Goal: Task Accomplishment & Management: Use online tool/utility

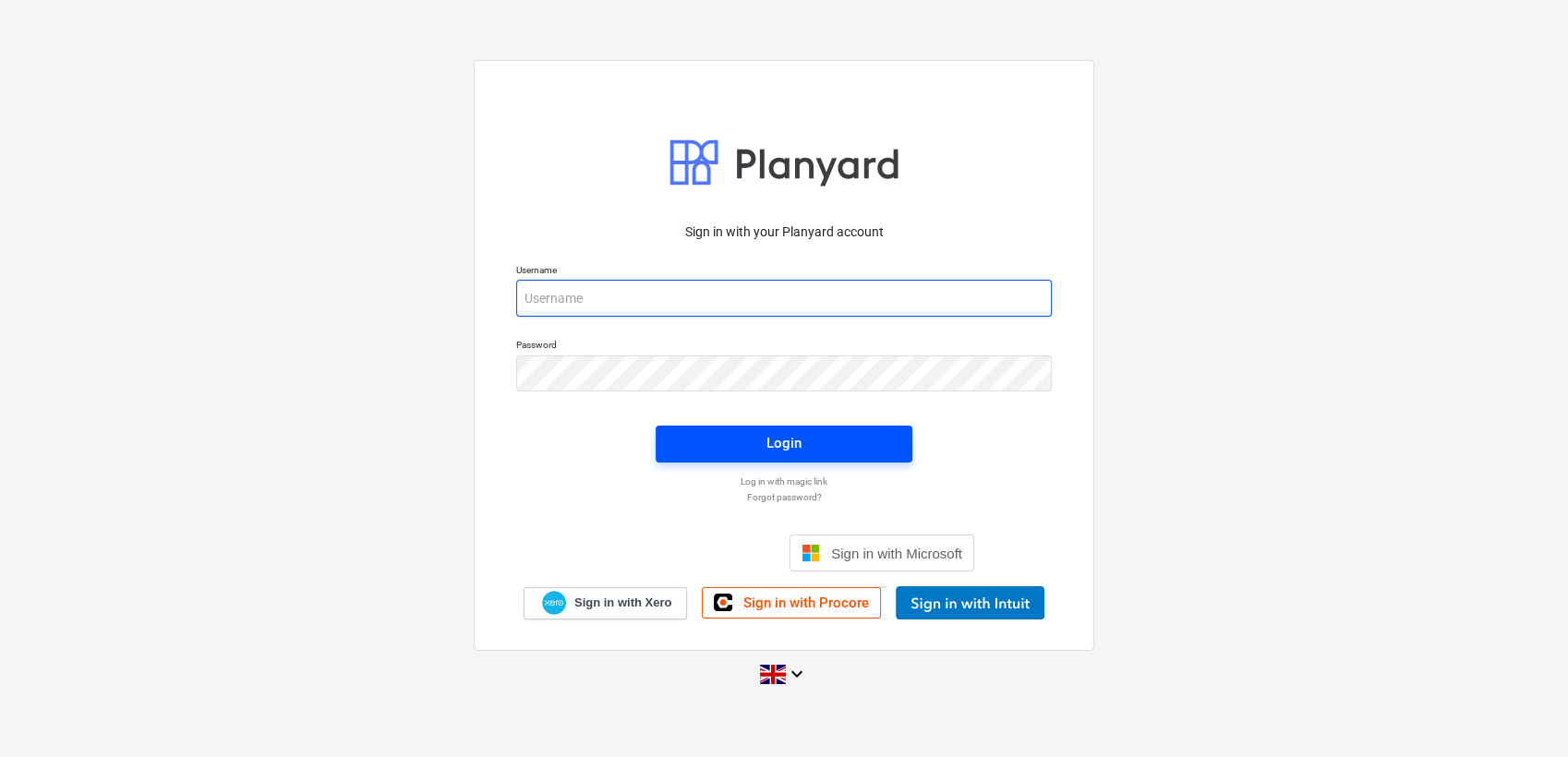
type input "[PERSON_NAME][EMAIL_ADDRESS][PERSON_NAME][DOMAIN_NAME]"
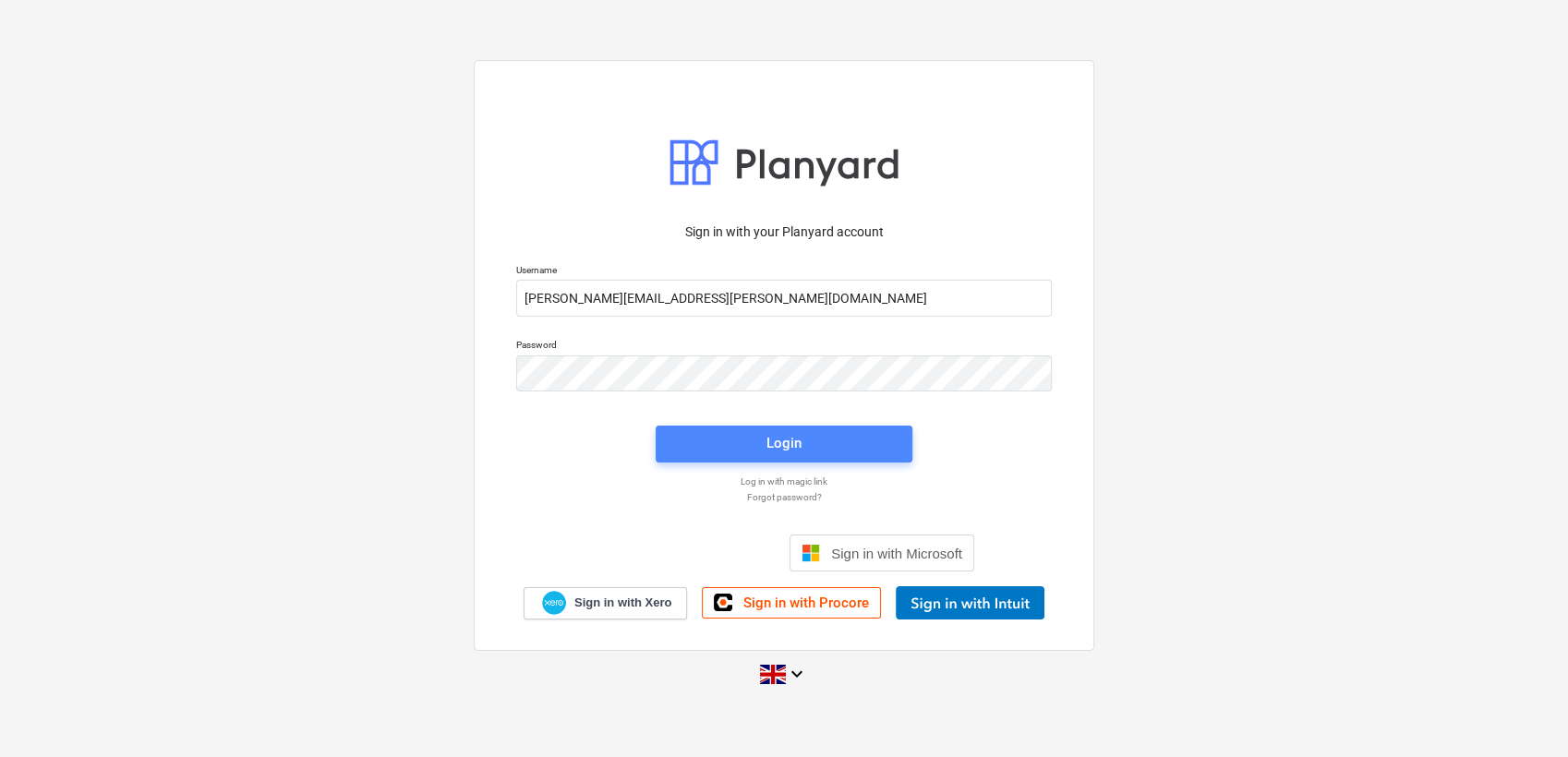
click at [727, 433] on span "Login" at bounding box center [784, 443] width 213 height 24
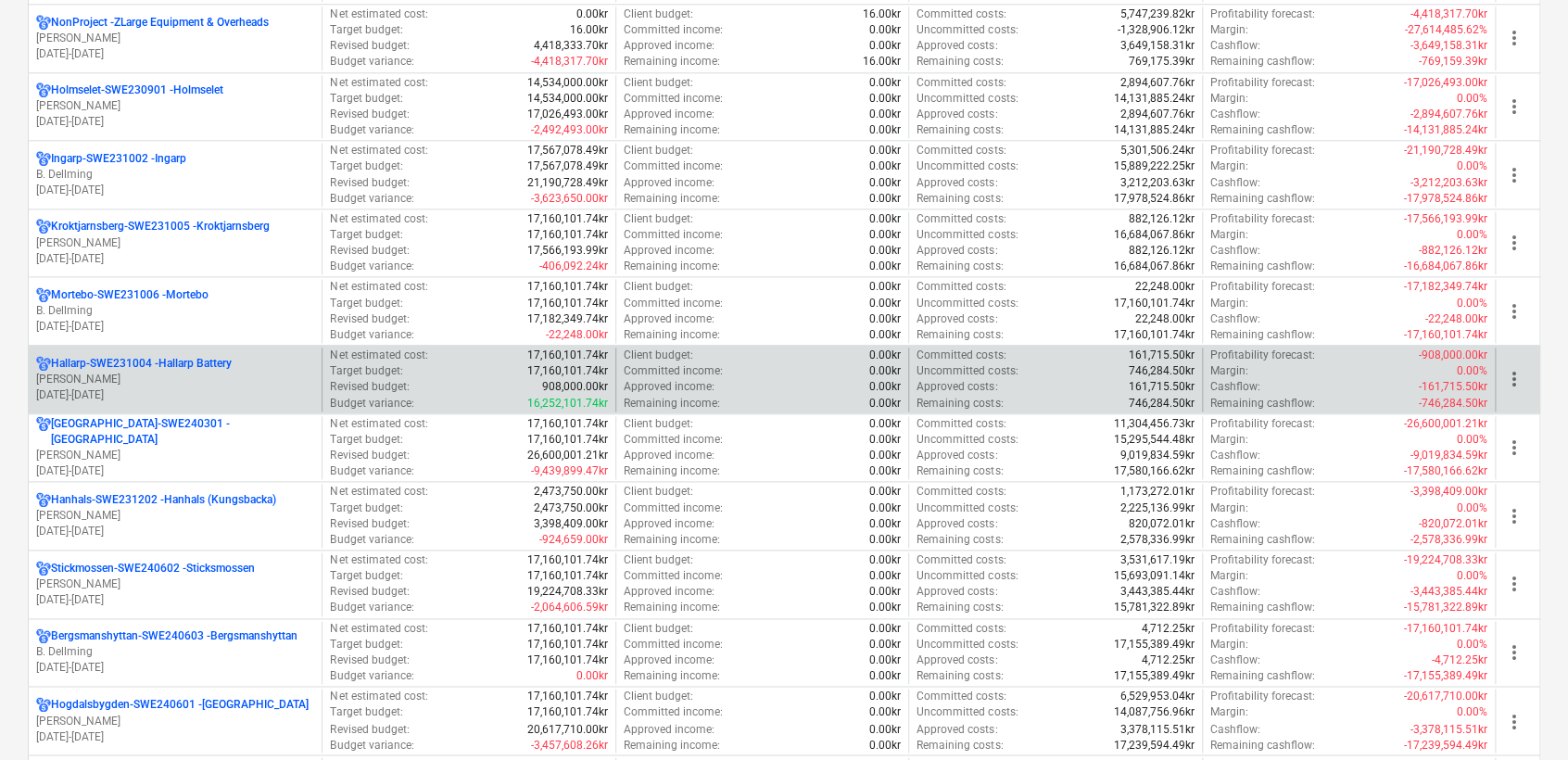
scroll to position [1459, 0]
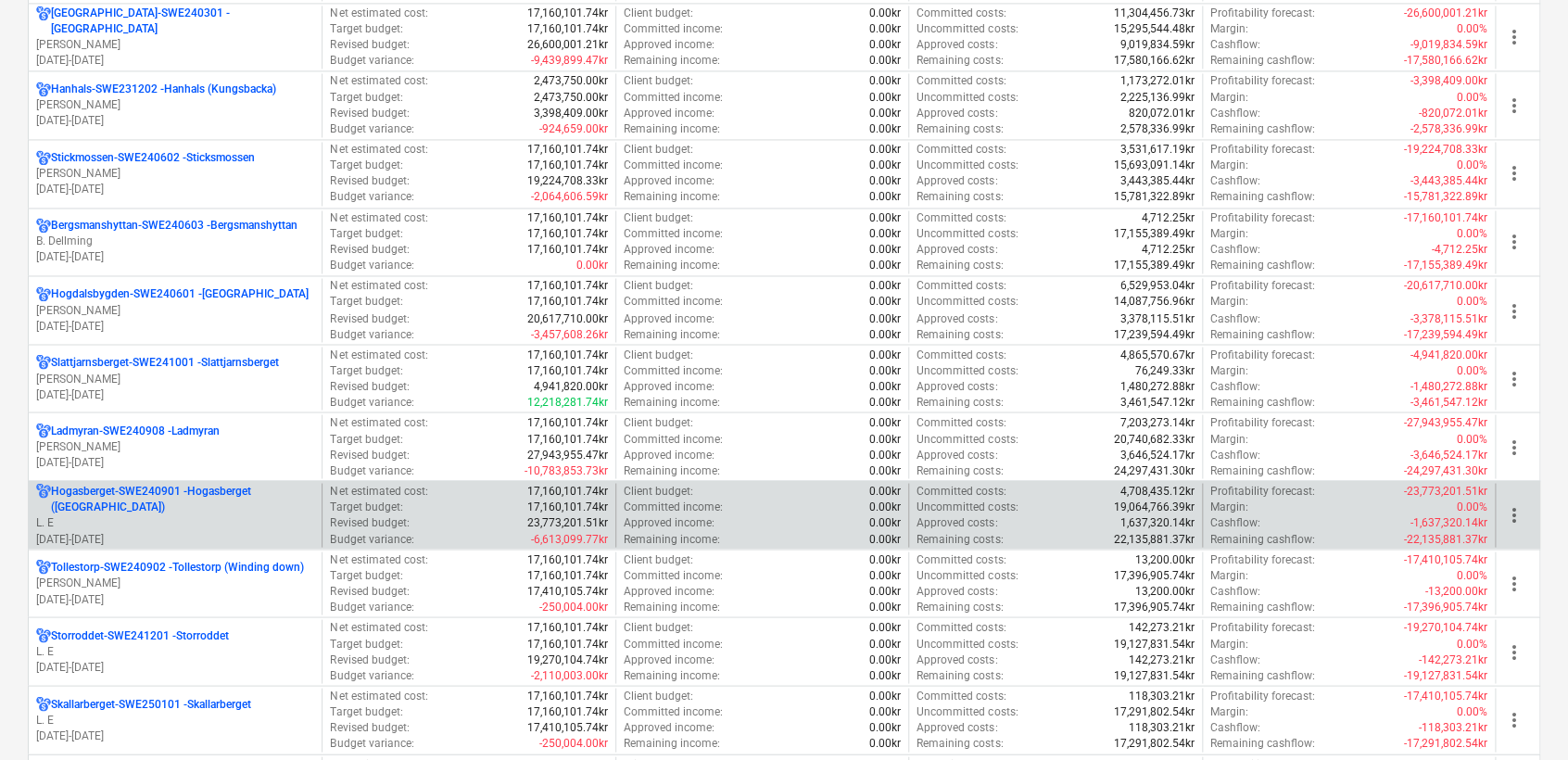
click at [158, 517] on p "L. E" at bounding box center [175, 522] width 278 height 15
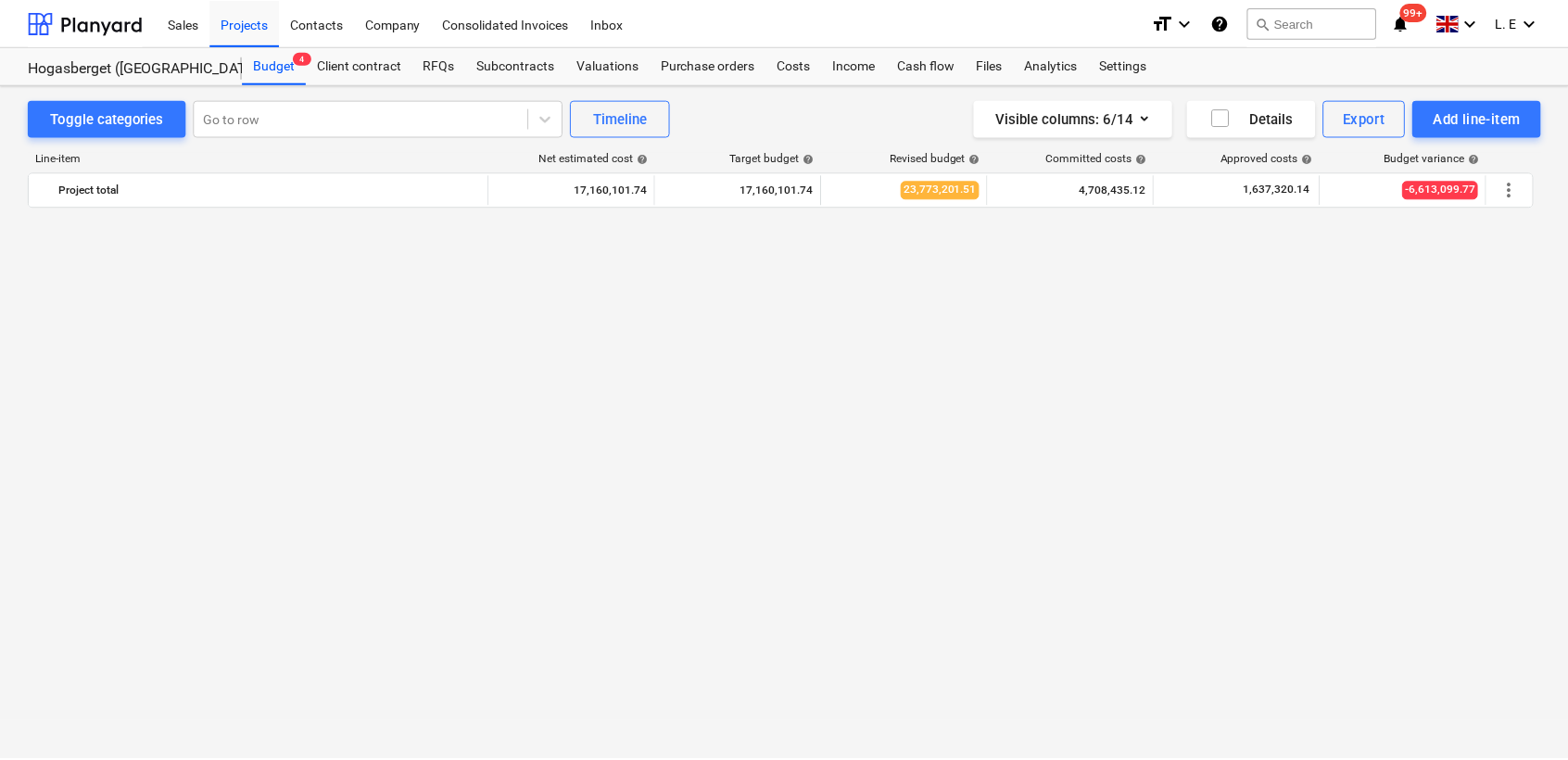
scroll to position [2456, 0]
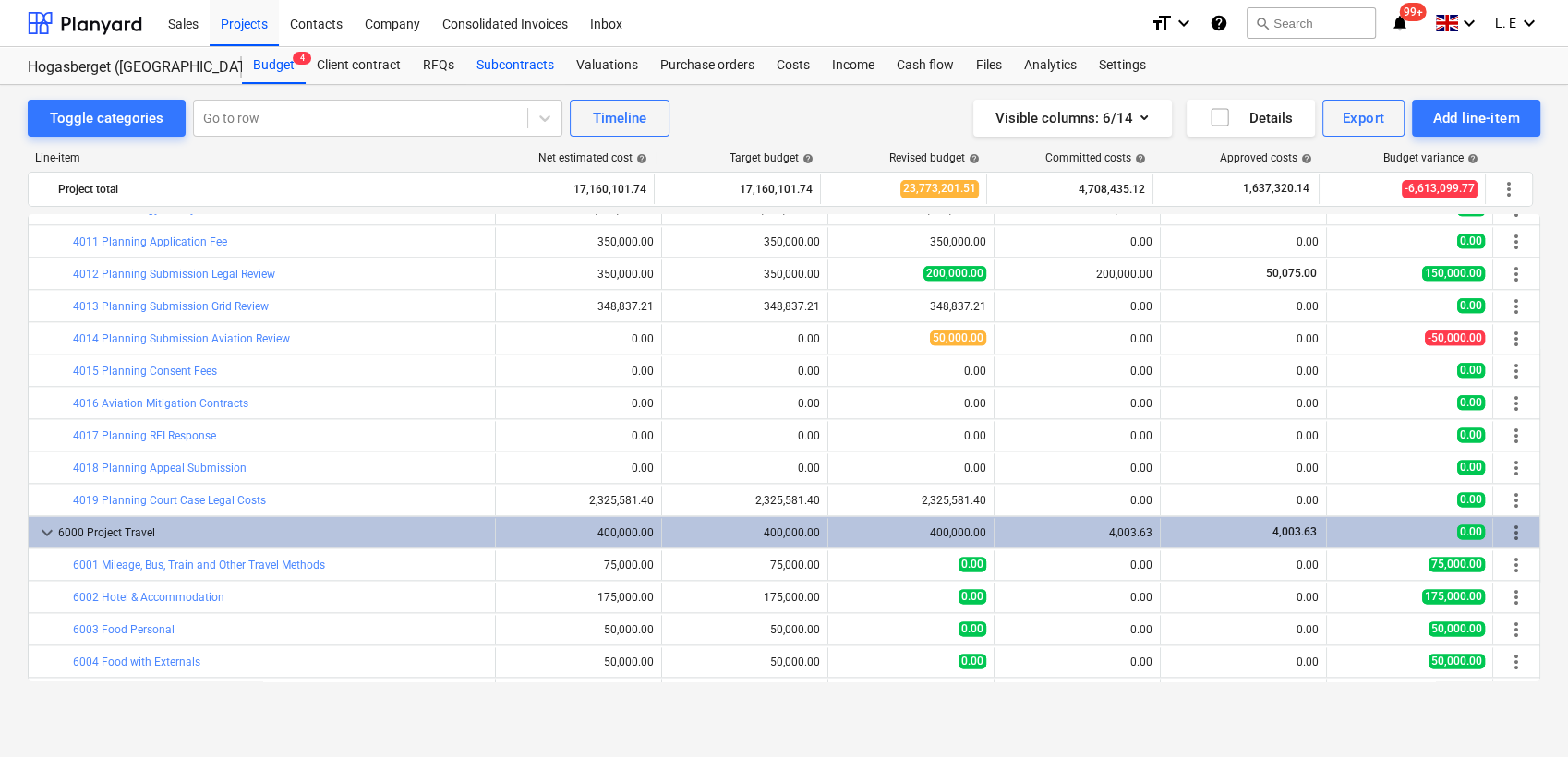
click at [523, 69] on div "Subcontracts" at bounding box center [515, 65] width 99 height 37
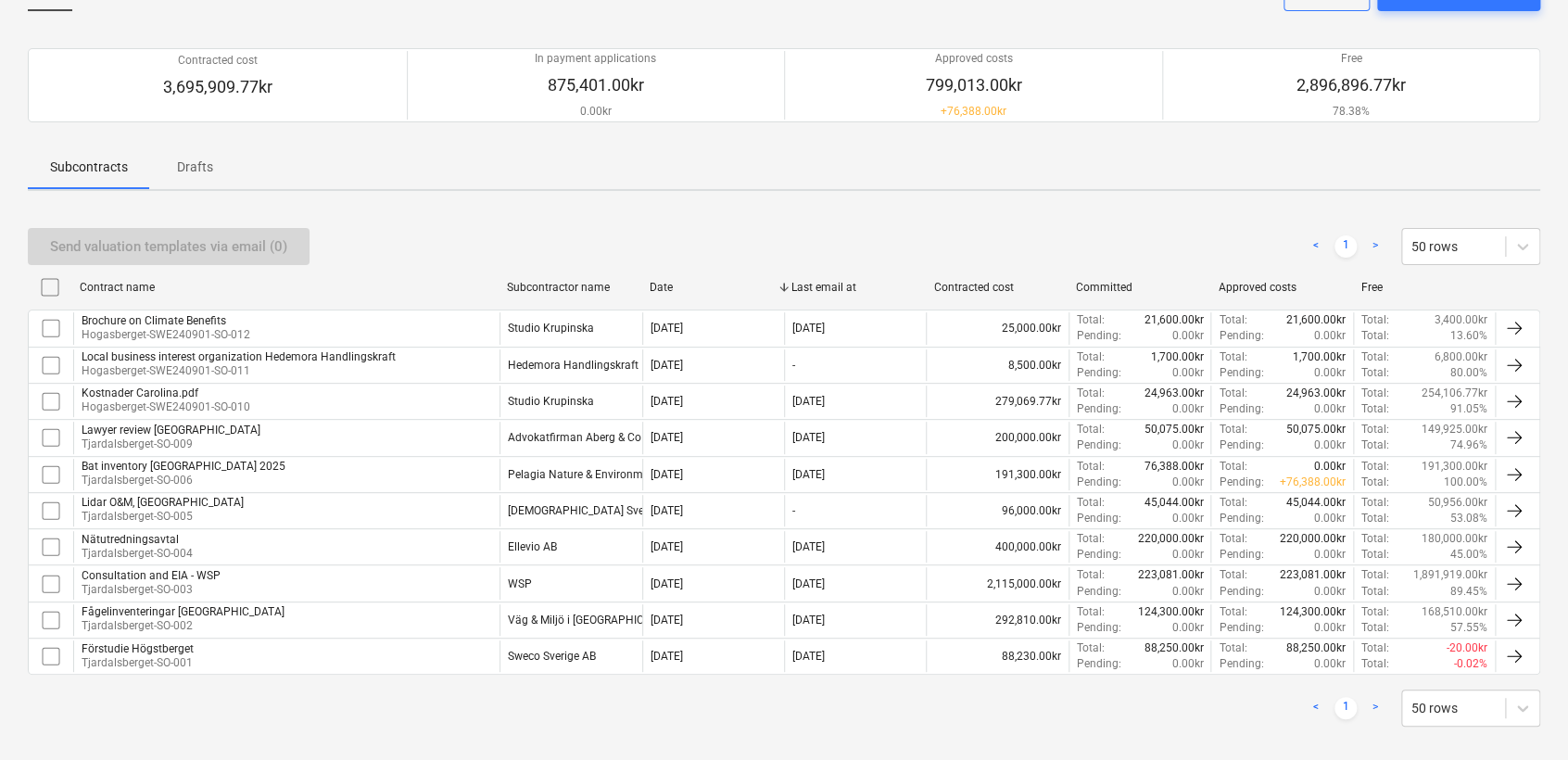
scroll to position [142, 0]
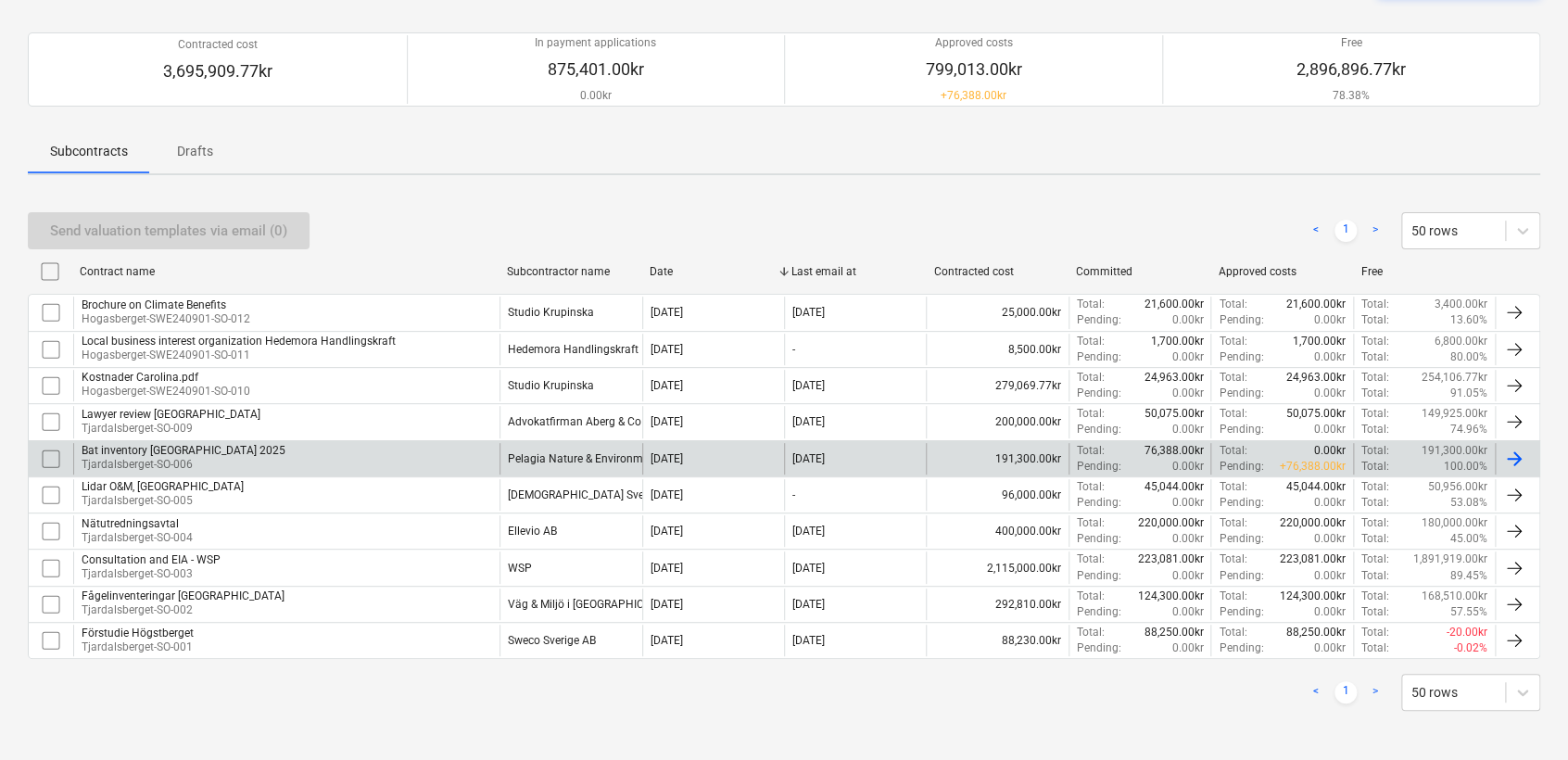
click at [309, 454] on div "Bat inventory [GEOGRAPHIC_DATA] 2025 [GEOGRAPHIC_DATA]-SO-006" at bounding box center [285, 458] width 426 height 32
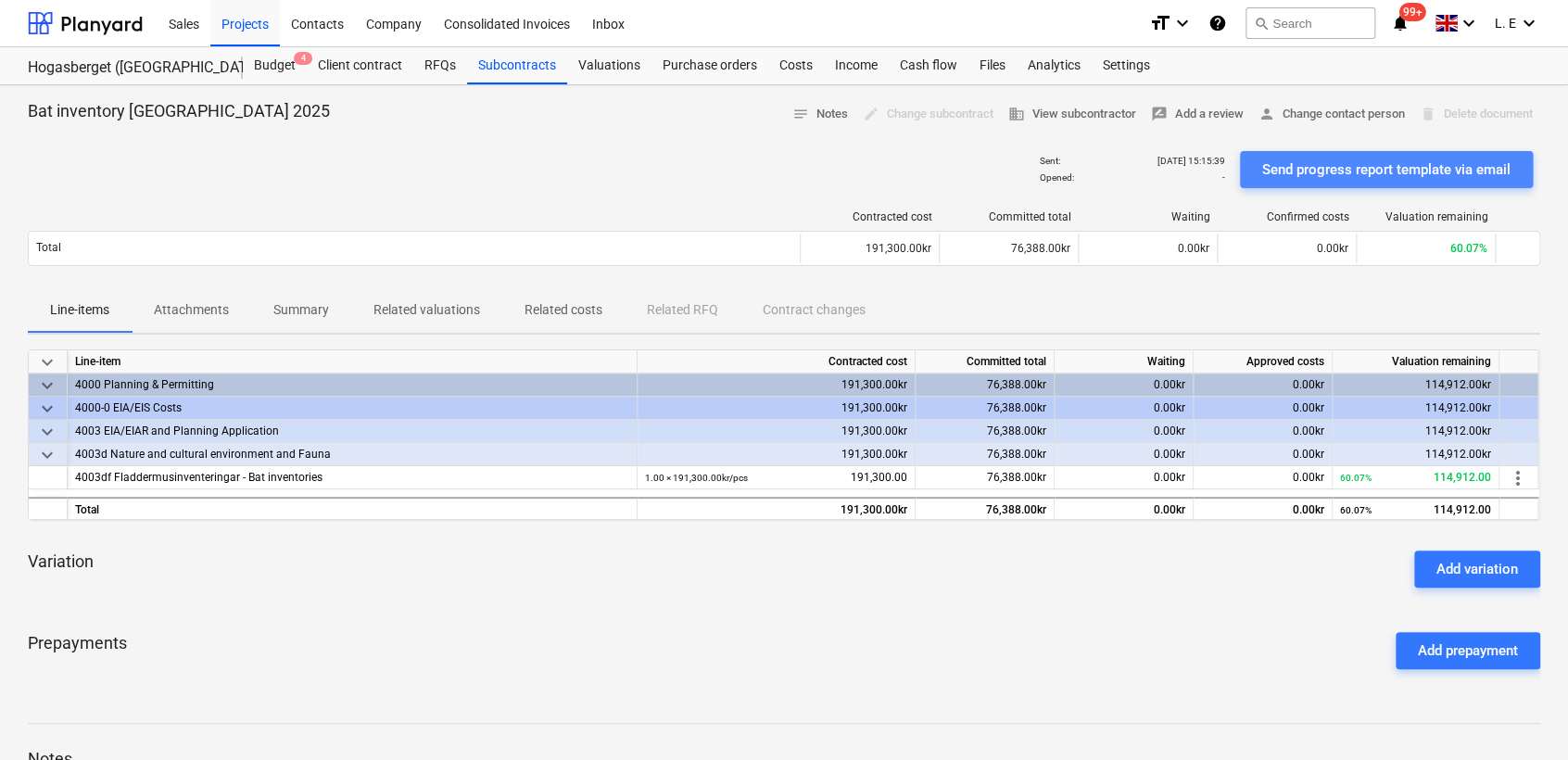
click at [1289, 169] on div "Send progress report template via email" at bounding box center [1386, 169] width 248 height 24
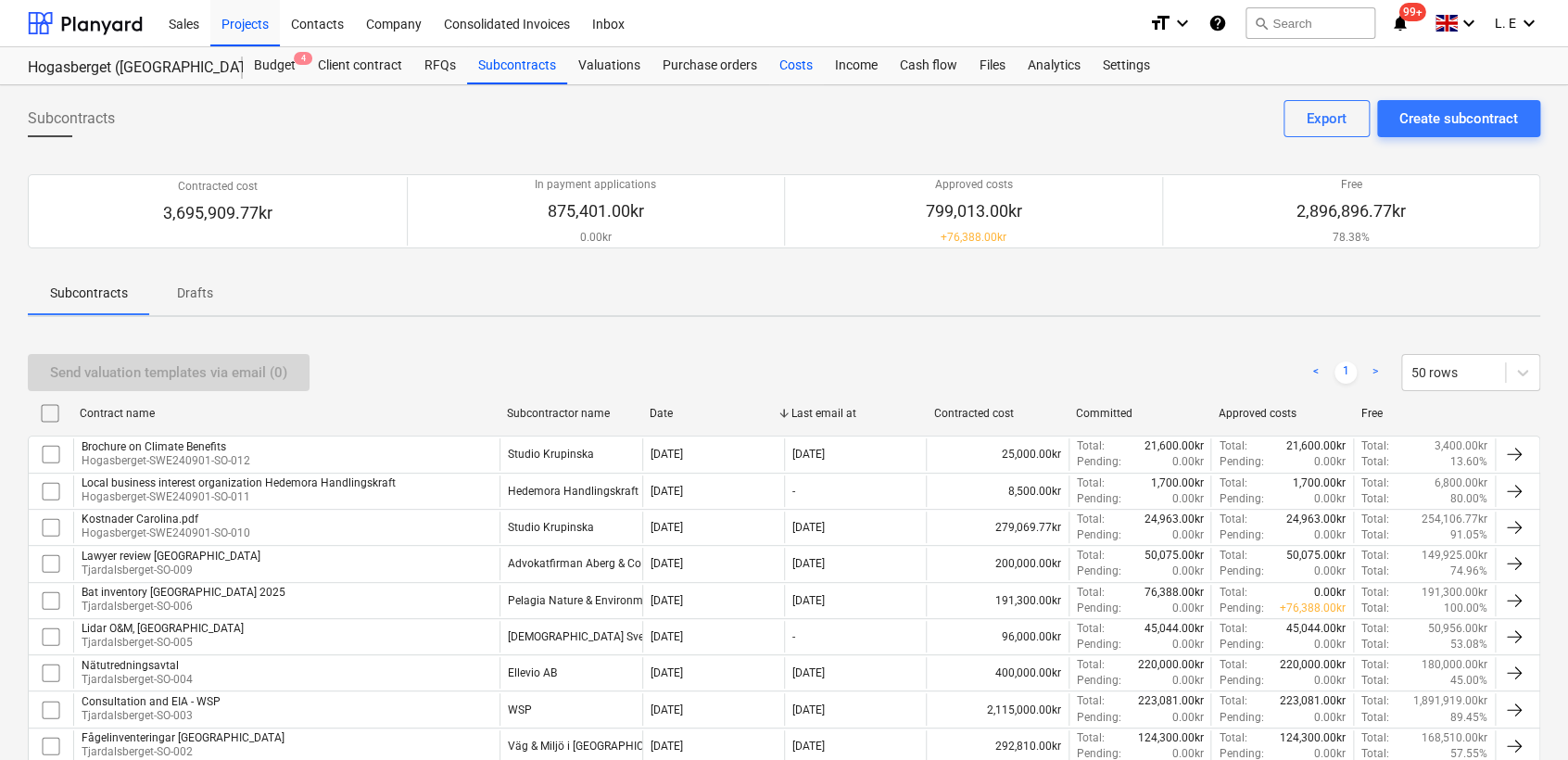
click at [799, 64] on div "Costs" at bounding box center [796, 65] width 56 height 37
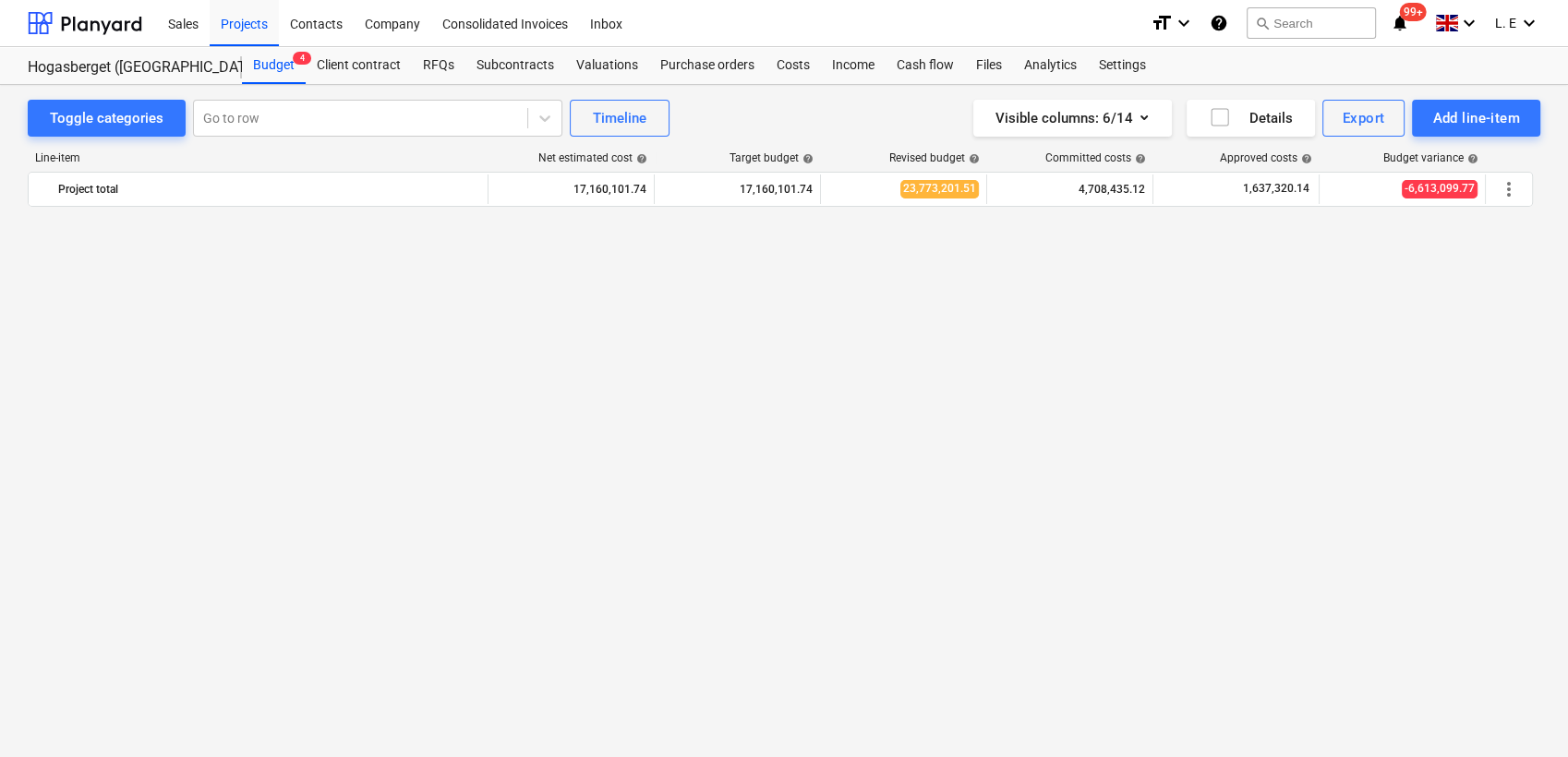
scroll to position [2447, 0]
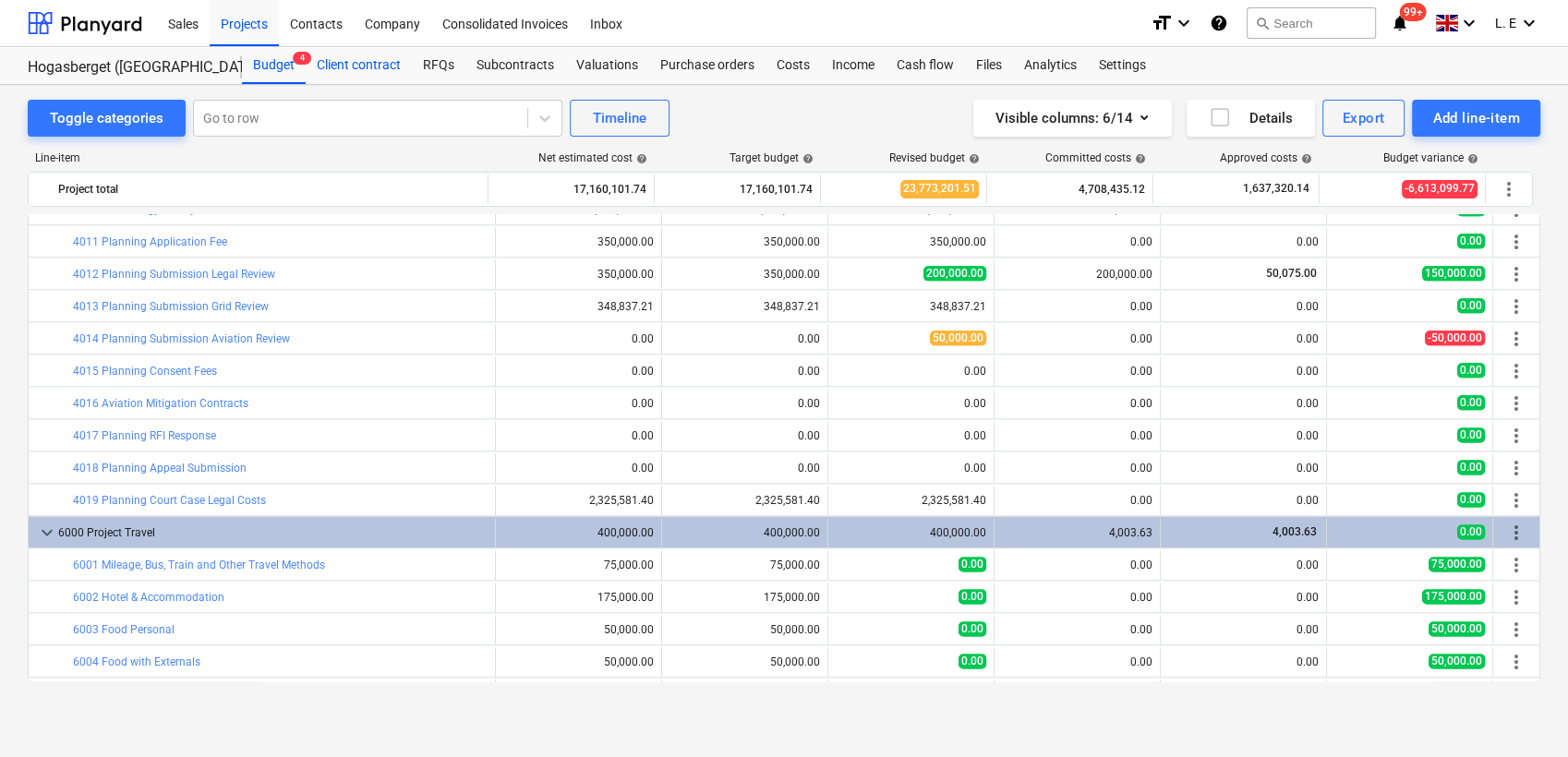
click at [340, 69] on div "Client contract" at bounding box center [358, 65] width 106 height 37
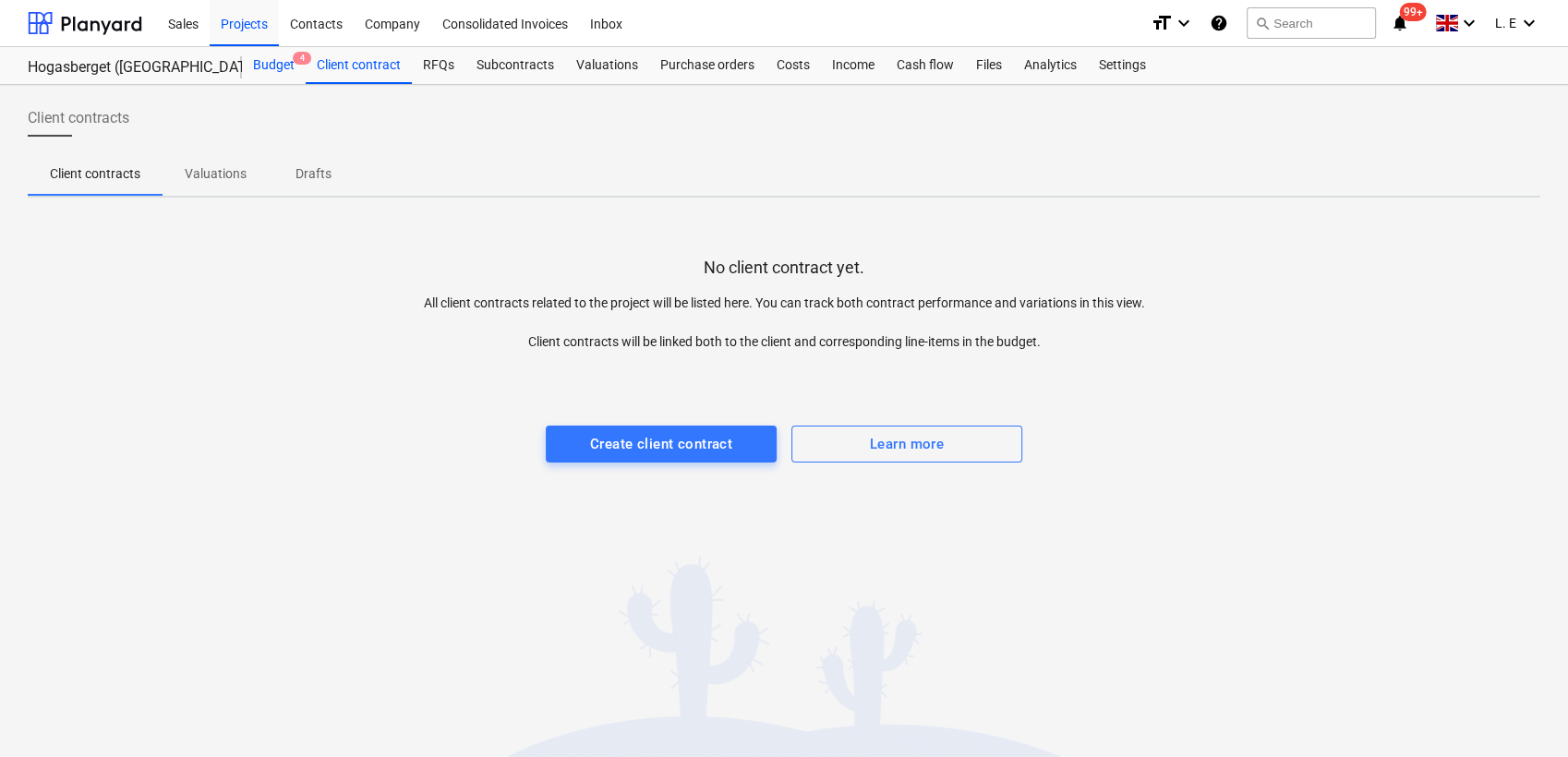
click at [275, 70] on div "Budget 4" at bounding box center [273, 65] width 64 height 37
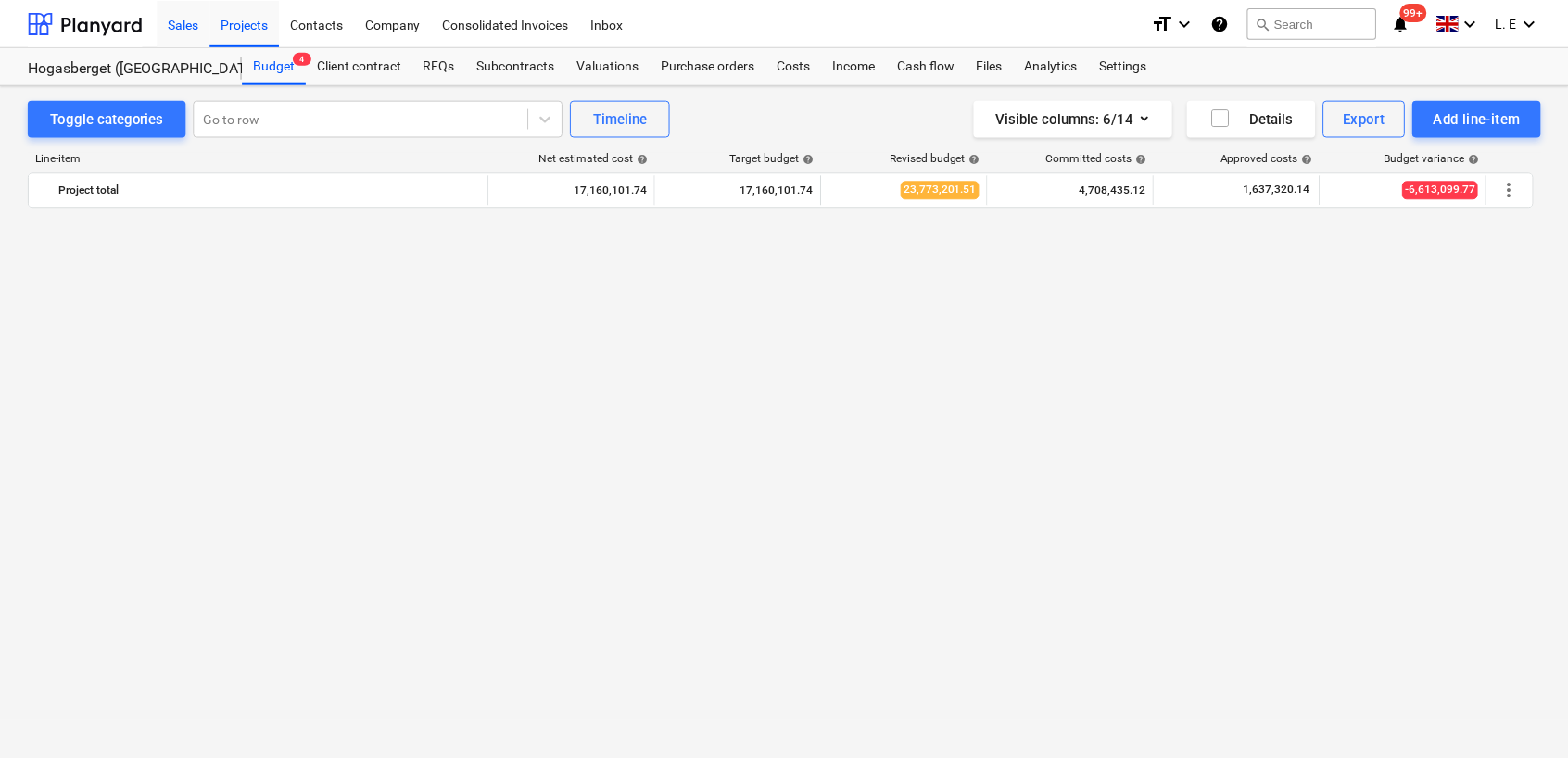
scroll to position [2456, 0]
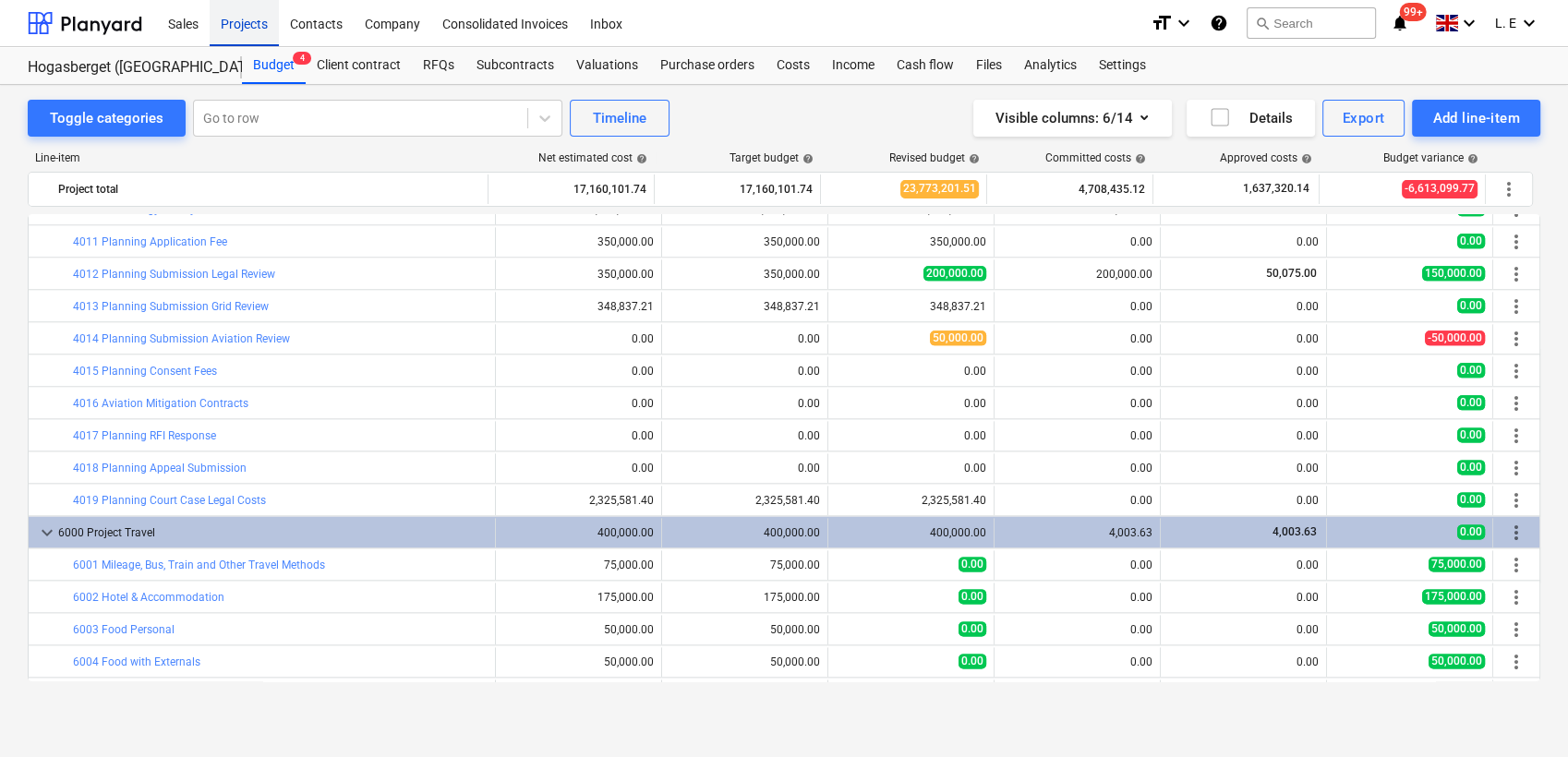
click at [240, 28] on div "Projects" at bounding box center [244, 22] width 70 height 47
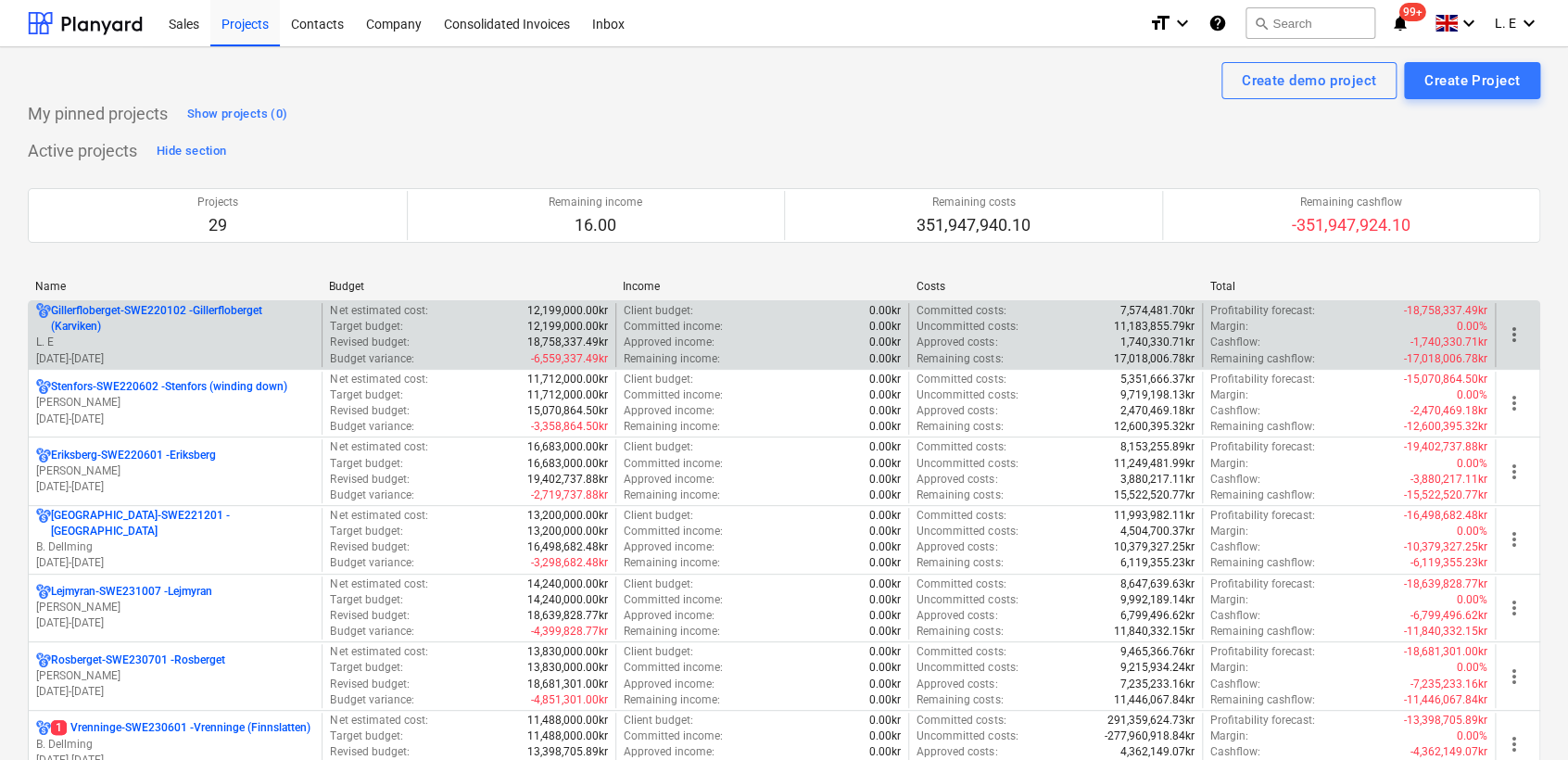
click at [165, 328] on p "Gillerfloberget-SWE220102 - Gillerfloberget (Karviken)" at bounding box center [182, 318] width 263 height 32
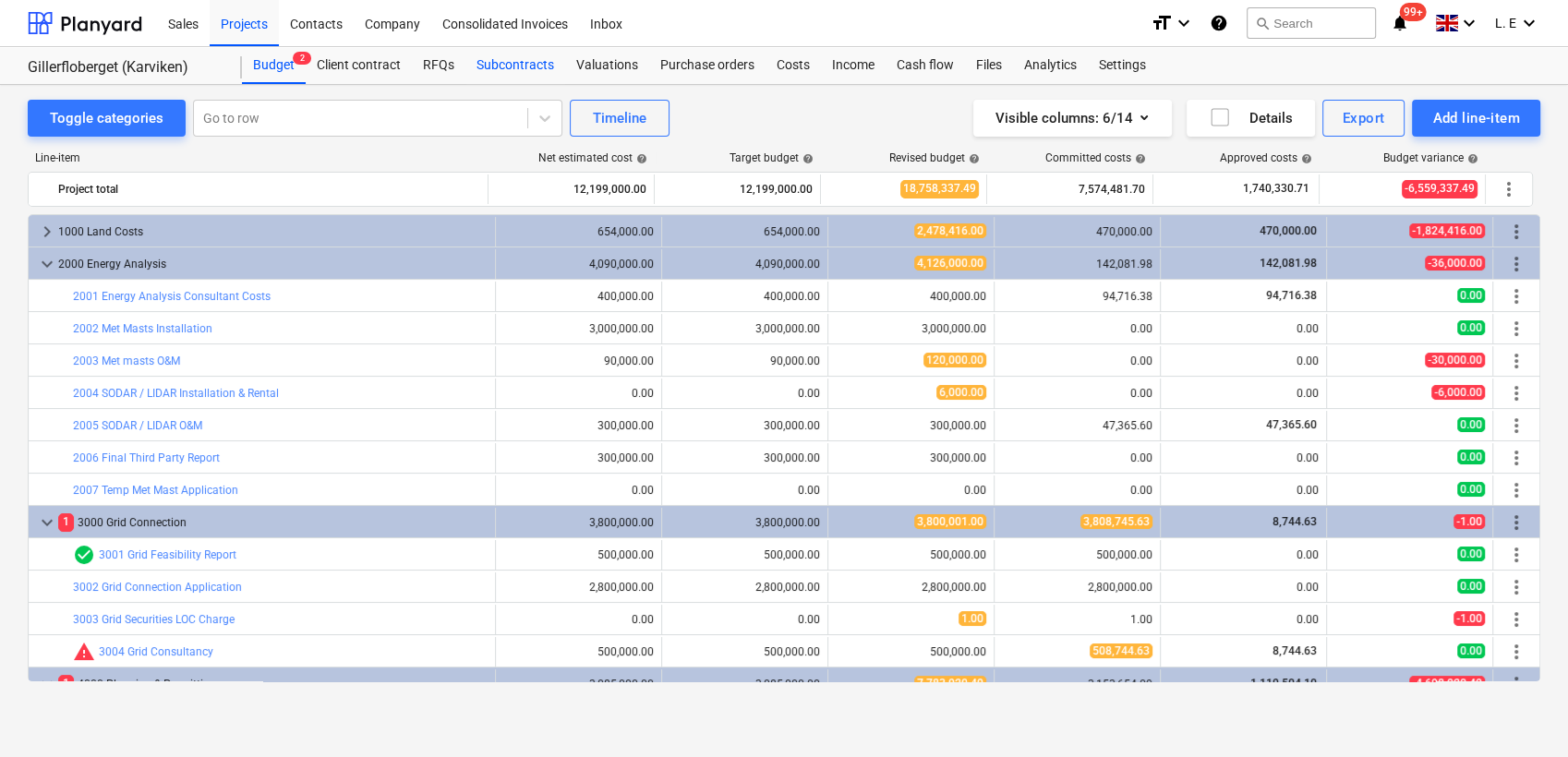
click at [517, 70] on div "Subcontracts" at bounding box center [515, 65] width 99 height 37
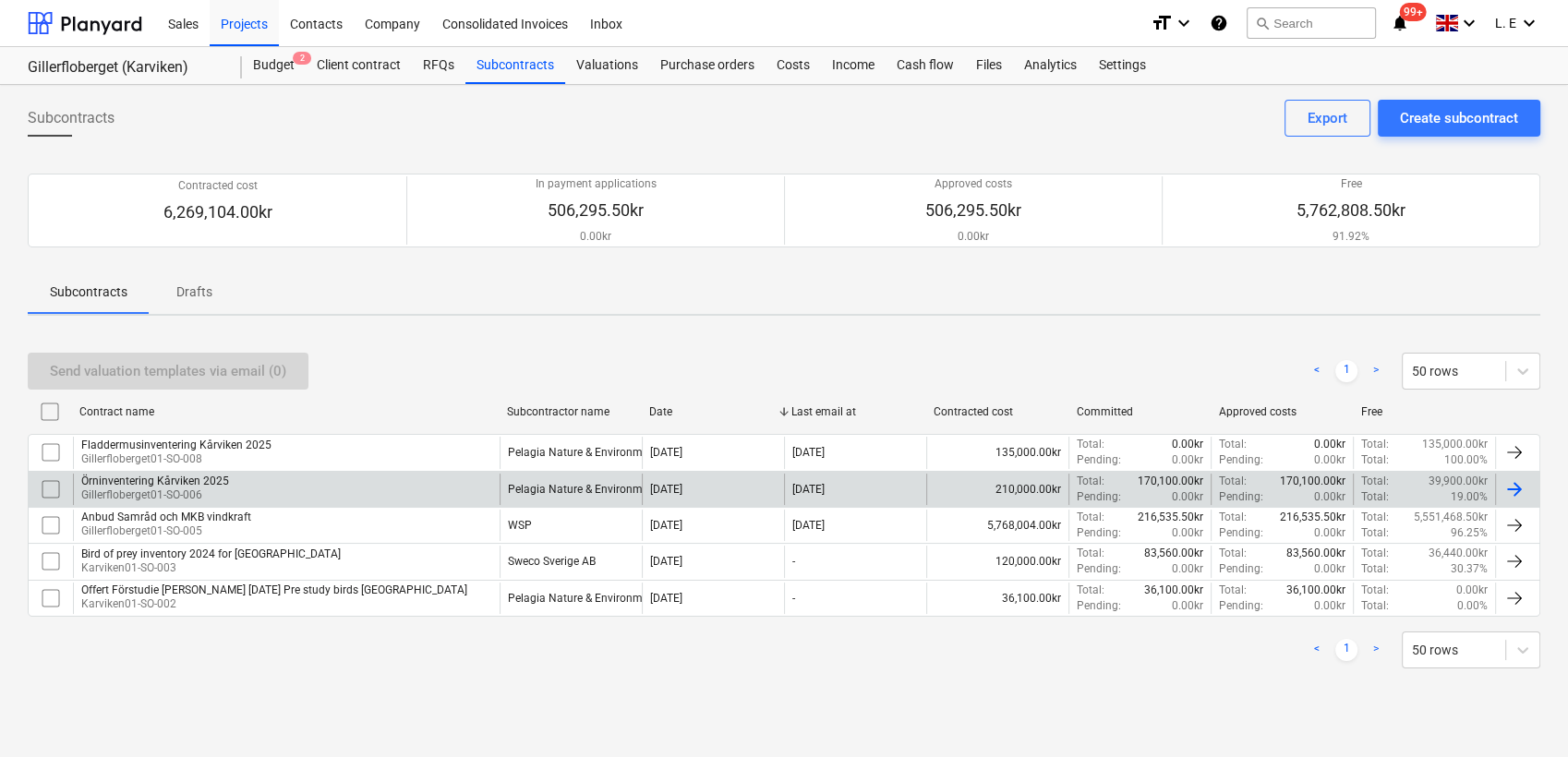
click at [270, 483] on div "Örninventering Kårviken 2025 Gillerfloberget01-SO-006" at bounding box center [285, 489] width 427 height 32
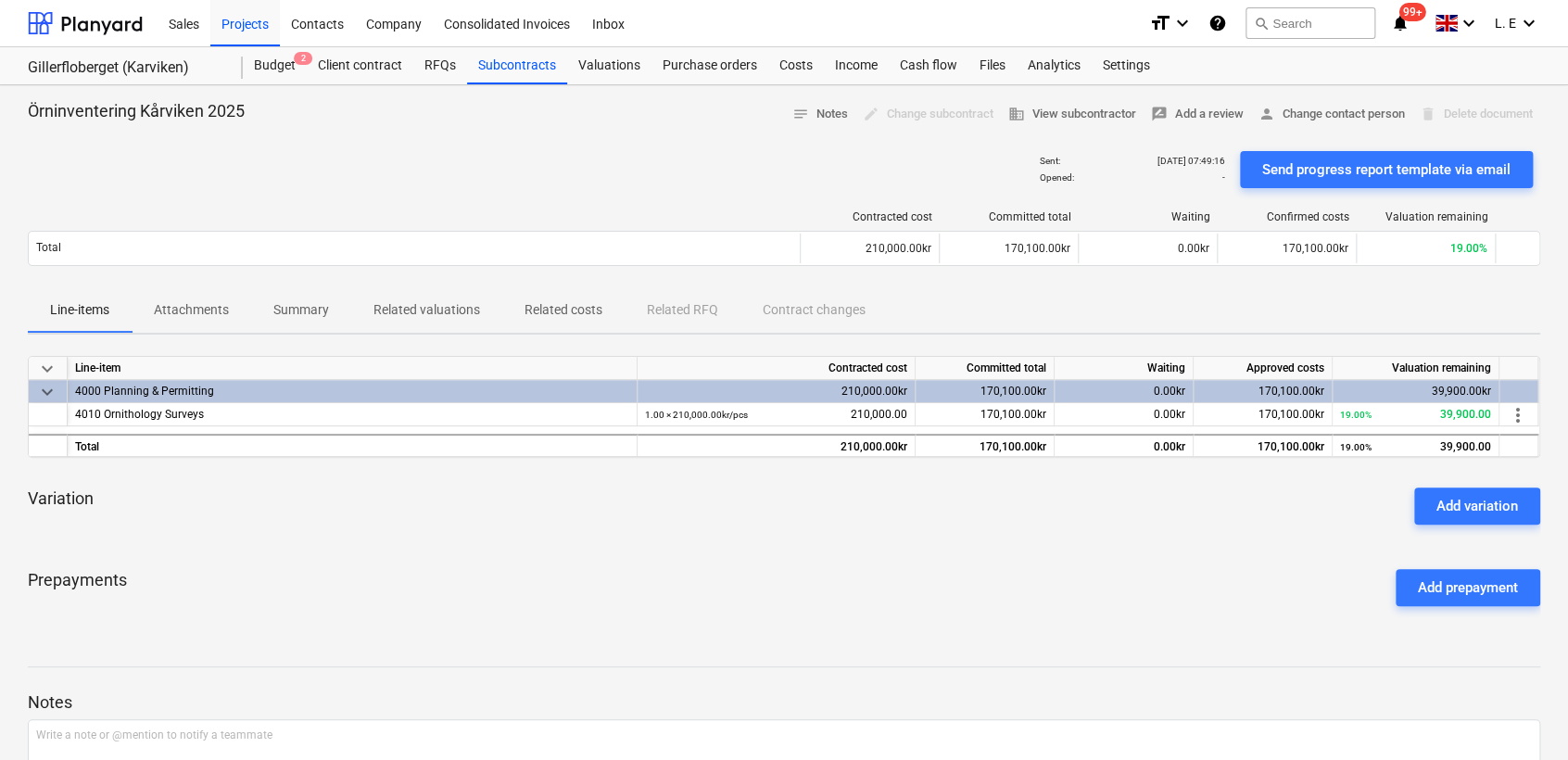
click at [1443, 166] on div "Send progress report template via email" at bounding box center [1386, 169] width 248 height 24
